Goal: Task Accomplishment & Management: Complete application form

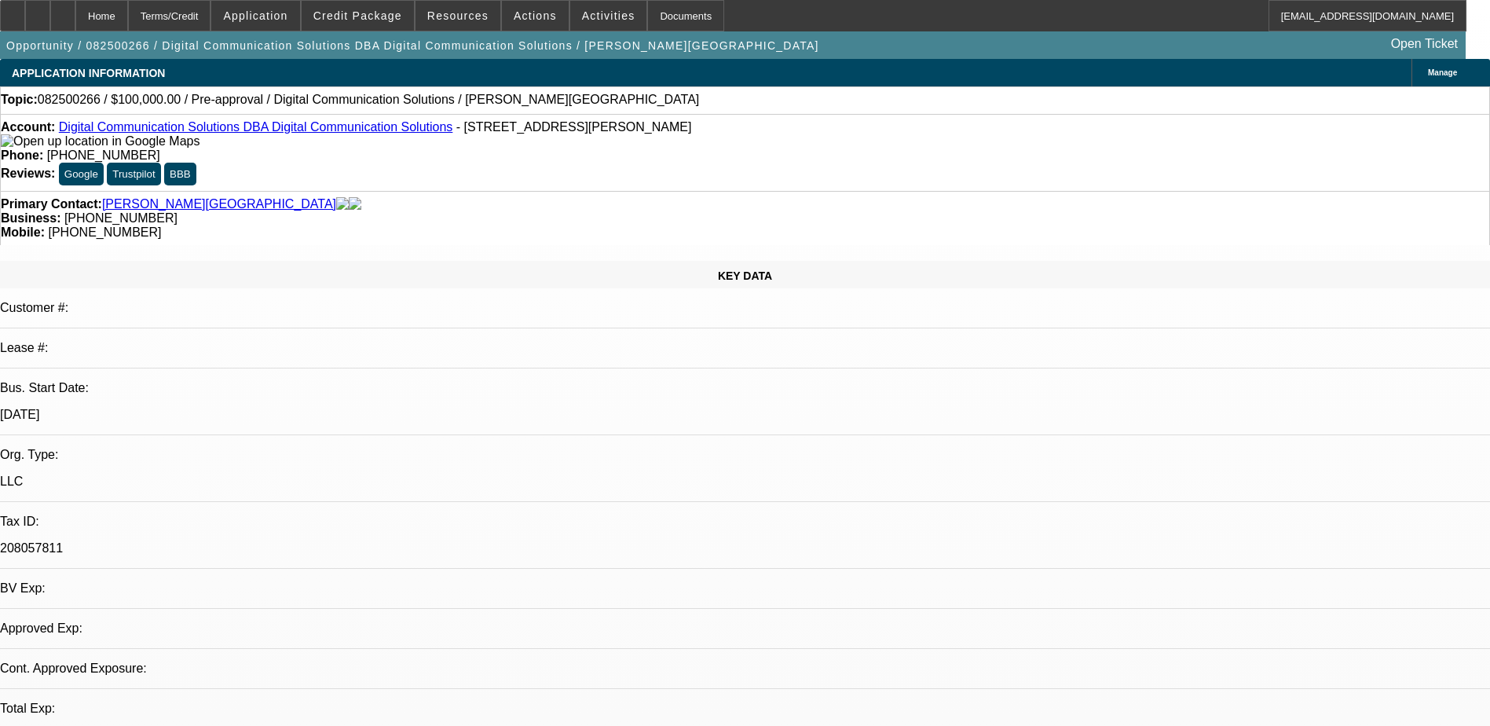
select select "0"
select select "2"
select select "0.1"
select select "4"
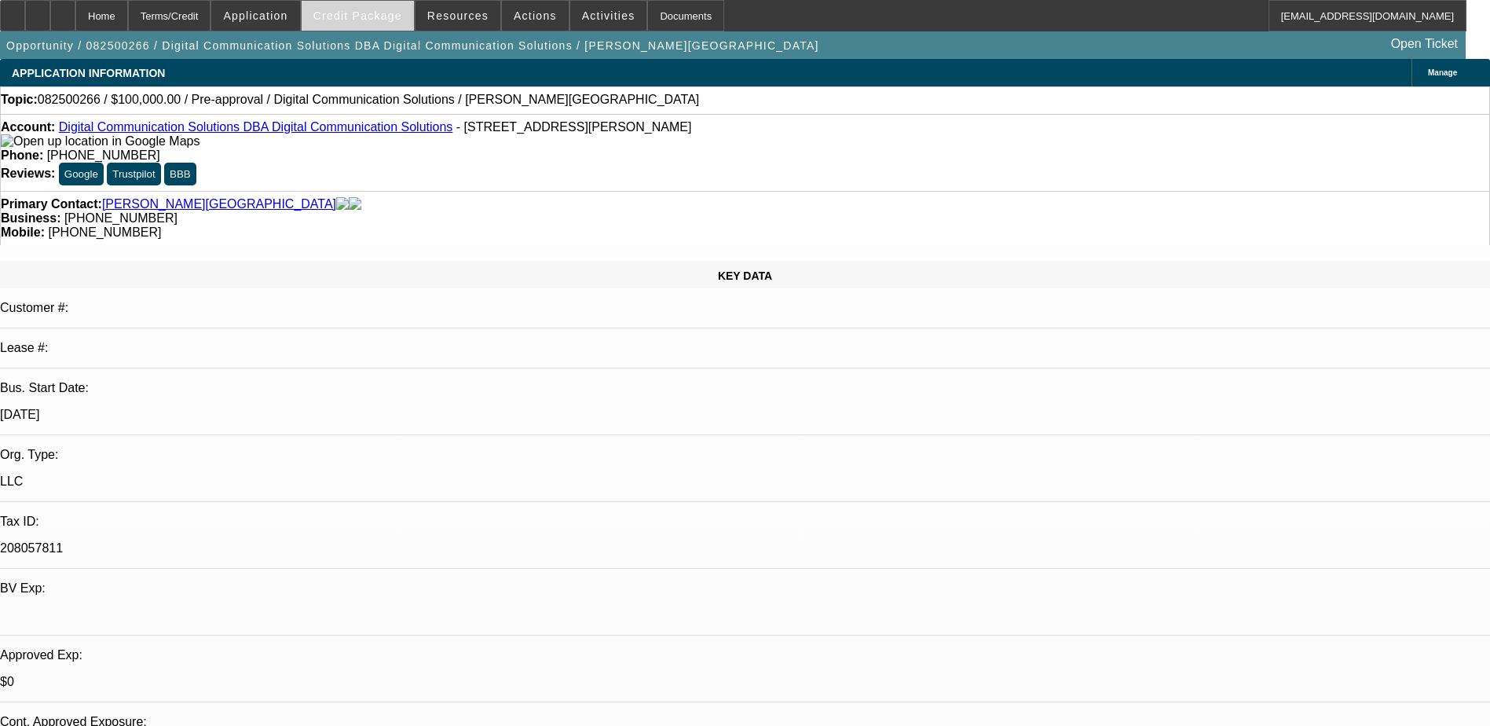
click at [371, 16] on span "Credit Package" at bounding box center [357, 15] width 89 height 13
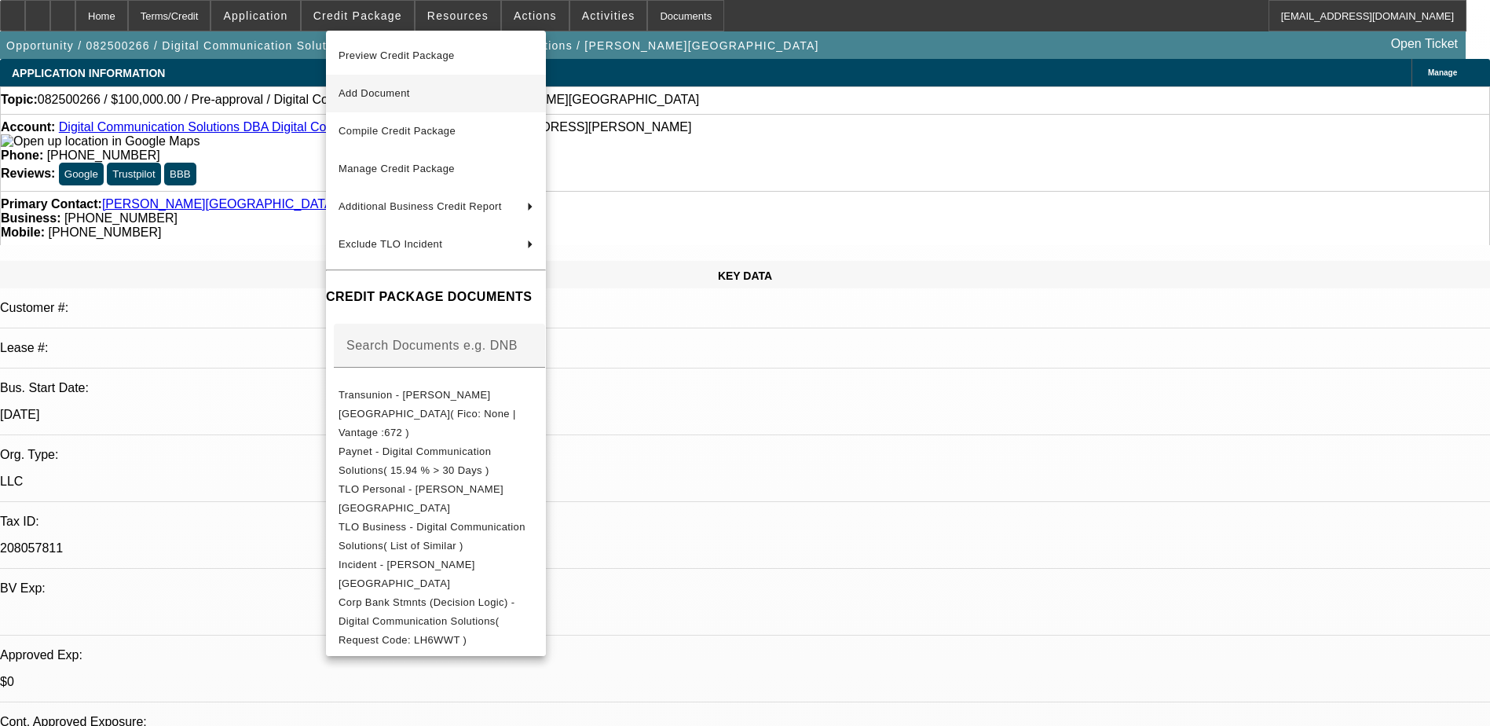
click at [441, 95] on span "Add Document" at bounding box center [435, 93] width 195 height 19
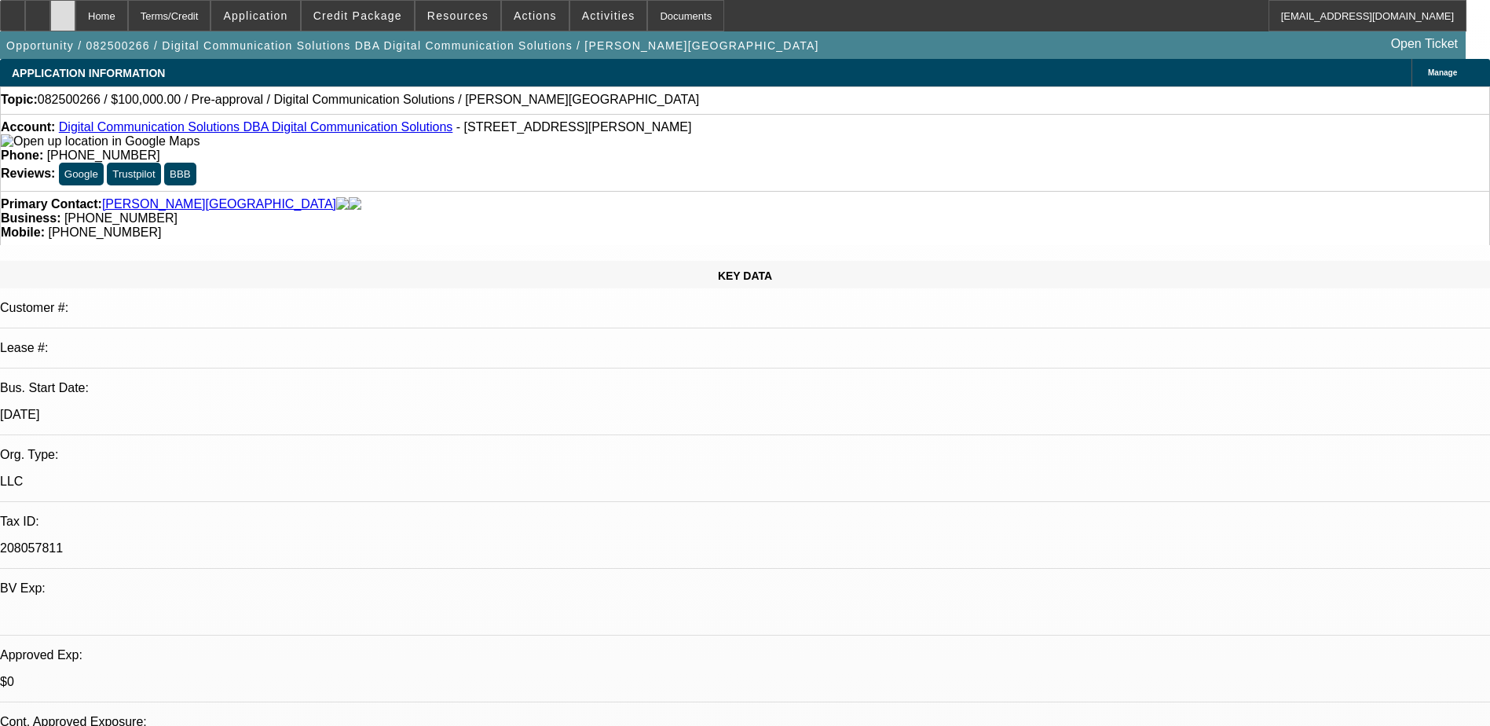
click at [63, 10] on icon at bounding box center [63, 10] width 0 height 0
select select "0"
select select "2"
select select "0.1"
select select "1"
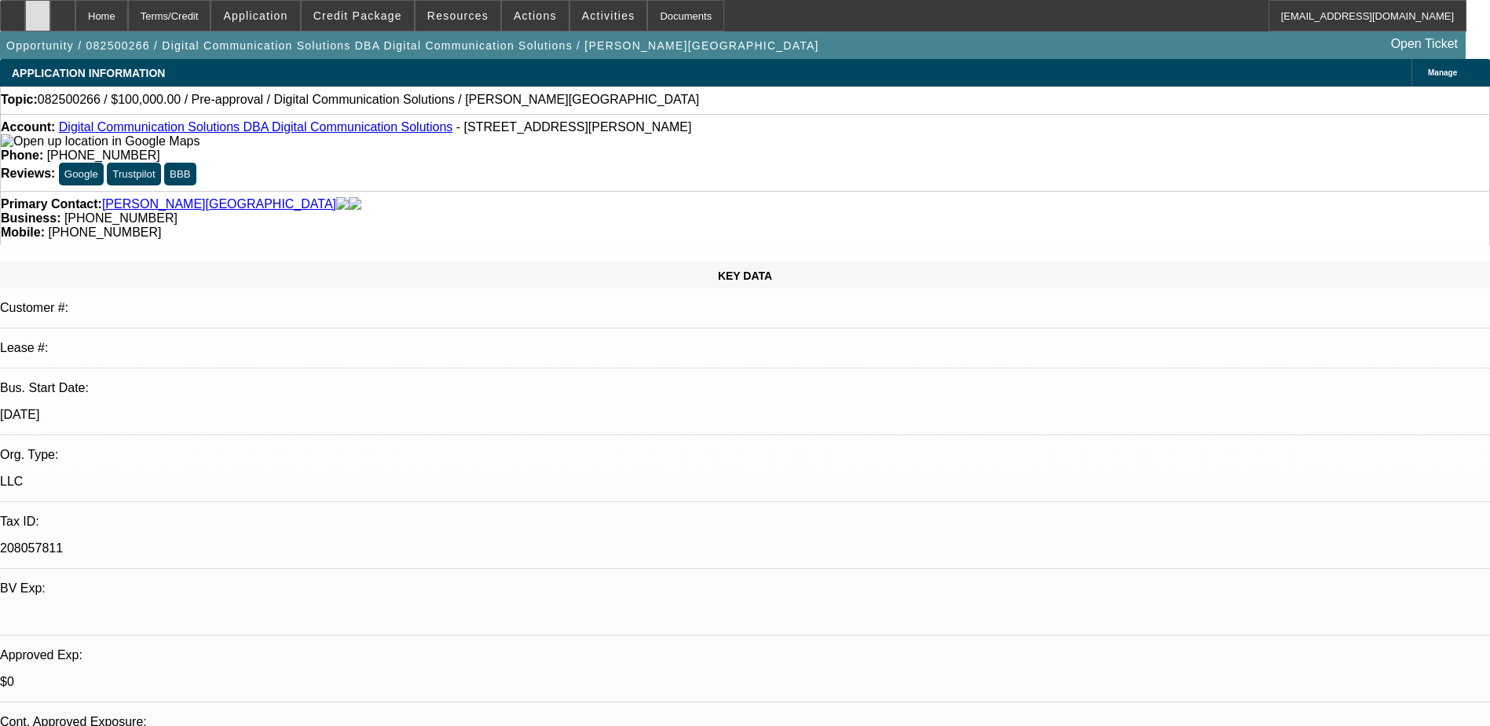
select select "2"
select select "4"
click at [374, 13] on span "Credit Package" at bounding box center [357, 15] width 89 height 13
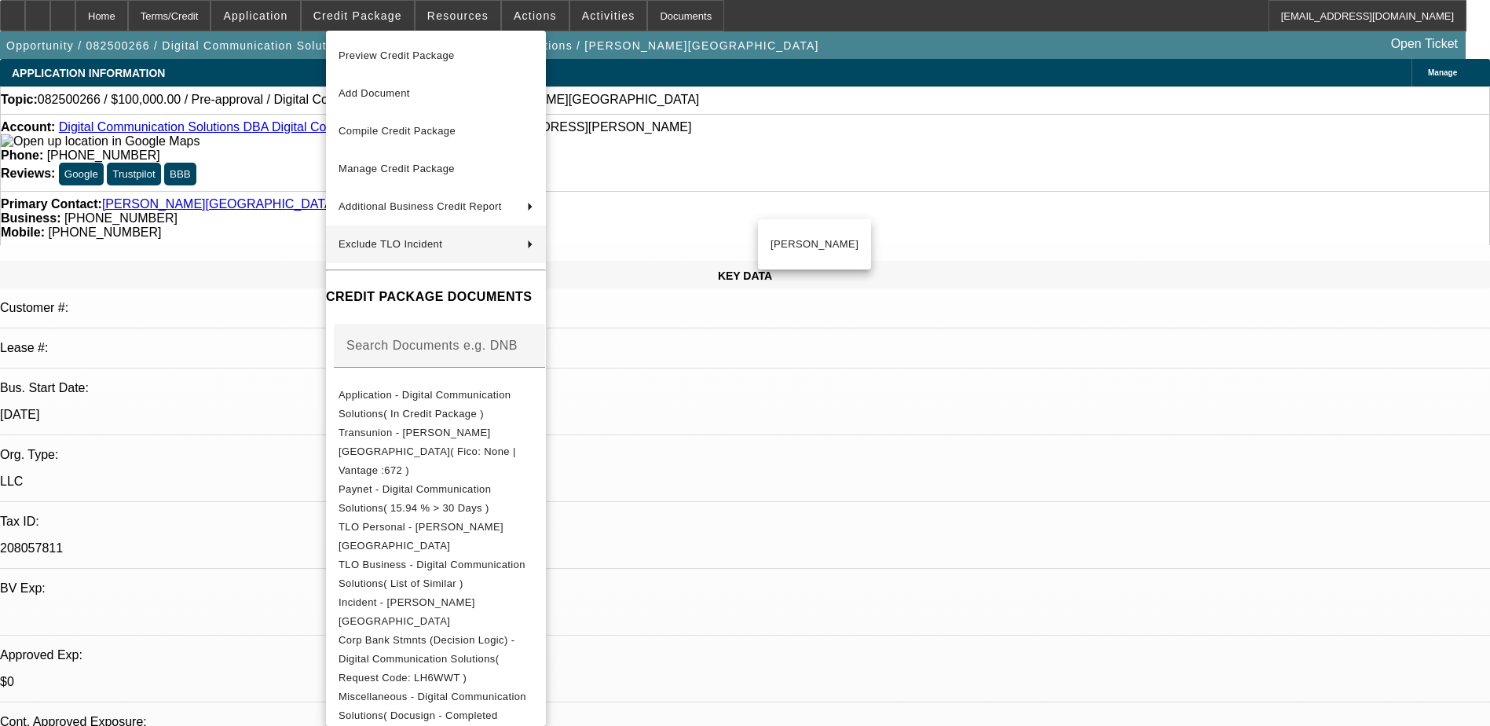
click at [274, 153] on div at bounding box center [745, 363] width 1490 height 726
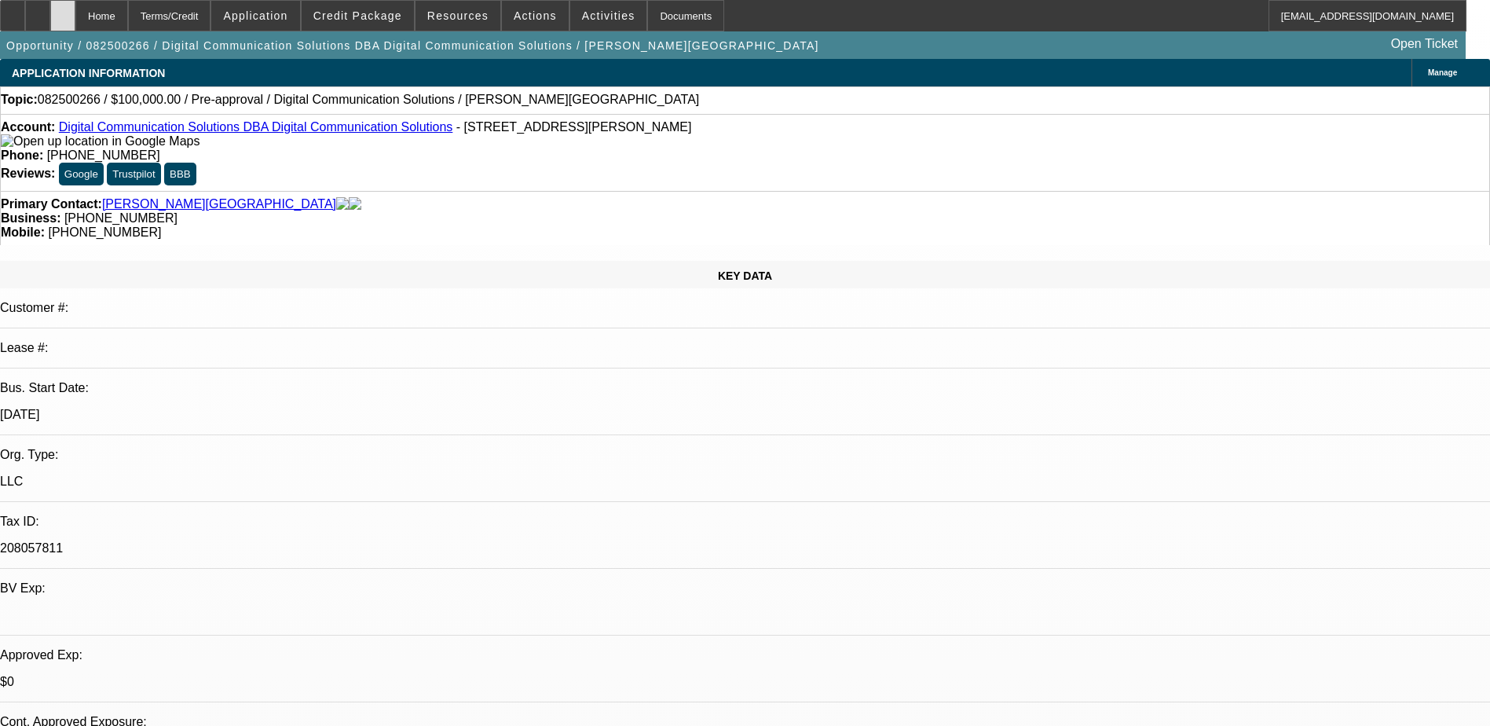
click at [75, 9] on div at bounding box center [62, 15] width 25 height 31
select select "0"
select select "2"
select select "0.1"
select select "1"
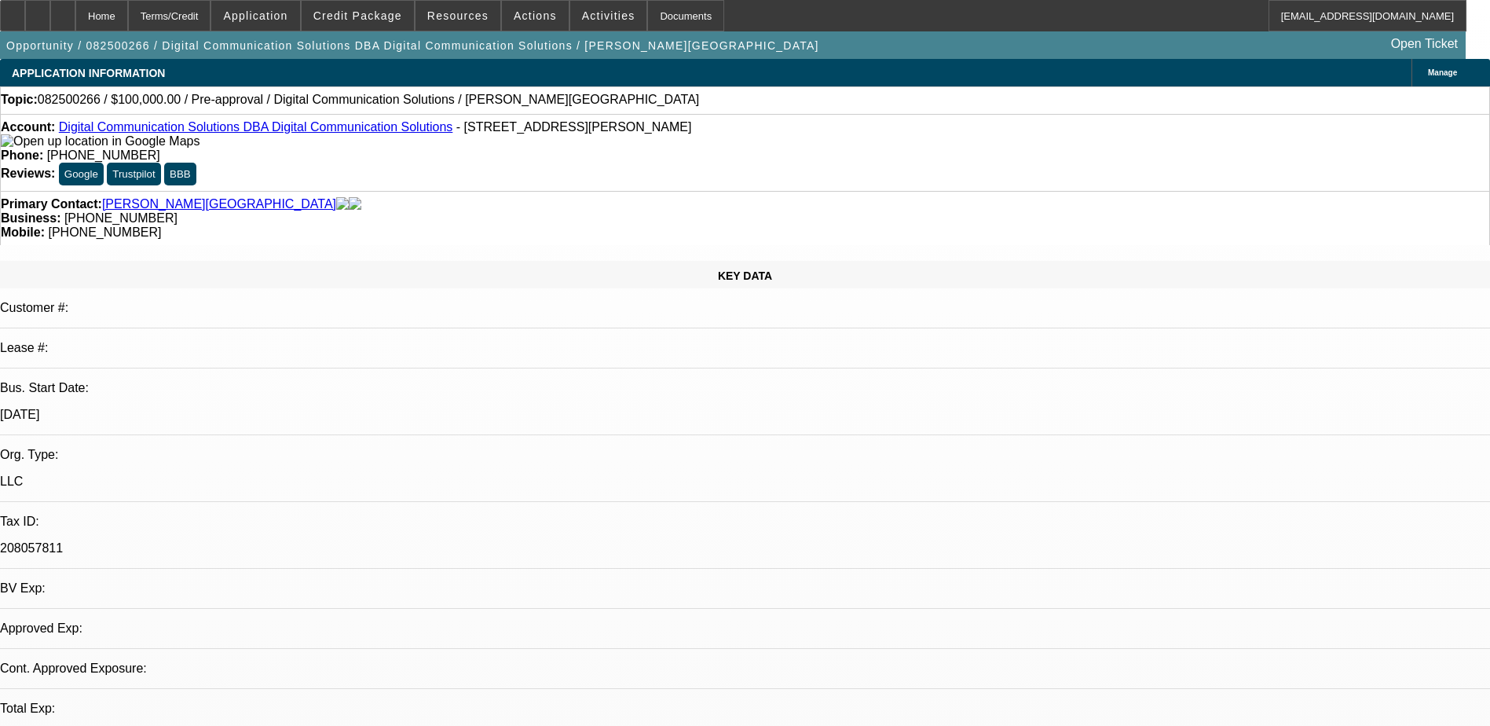
select select "2"
select select "4"
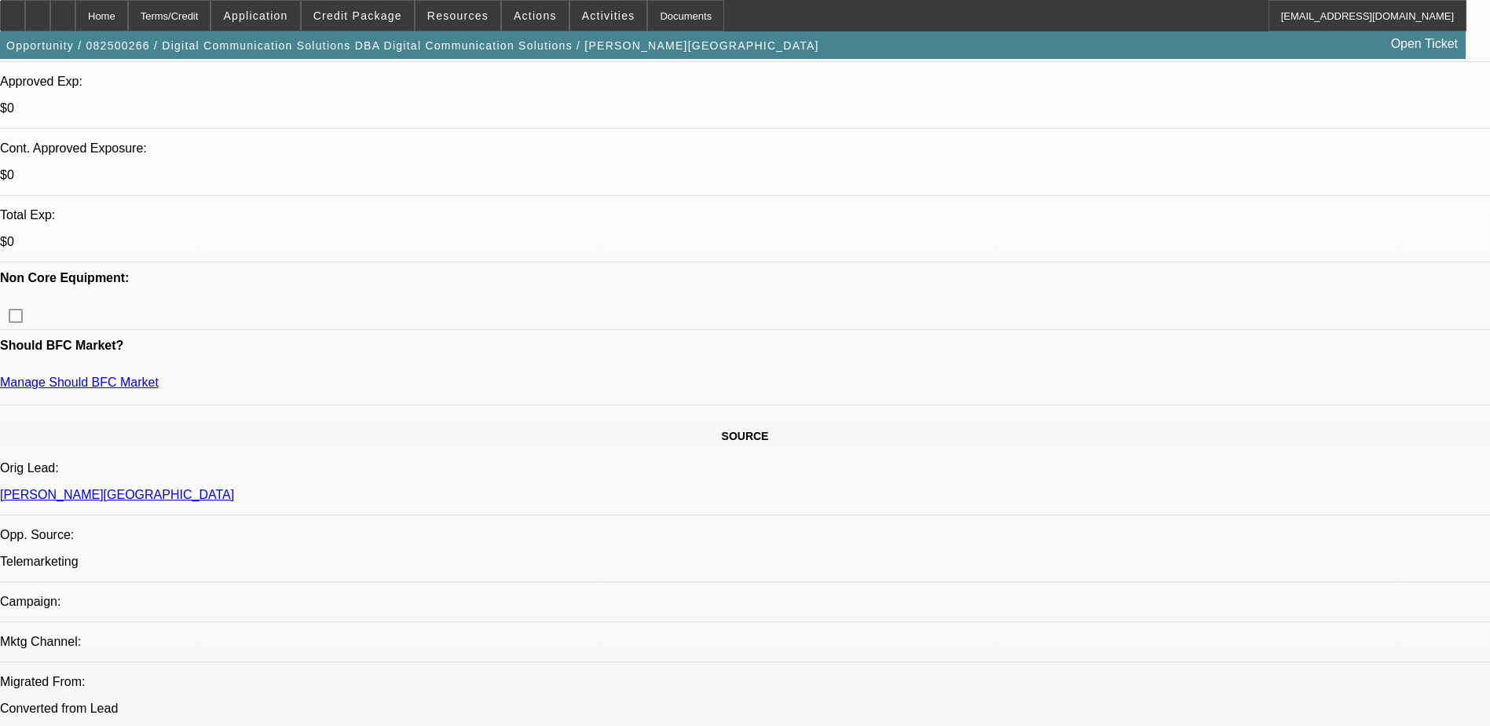
scroll to position [707, 0]
